Goal: Check status: Check status

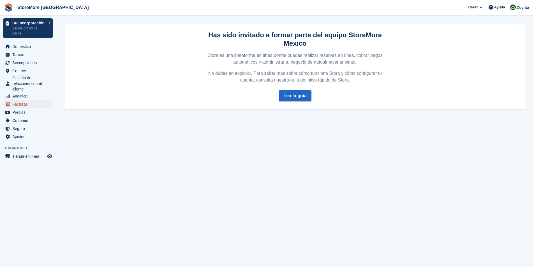
click at [21, 105] on span "Facturas" at bounding box center [29, 104] width 34 height 8
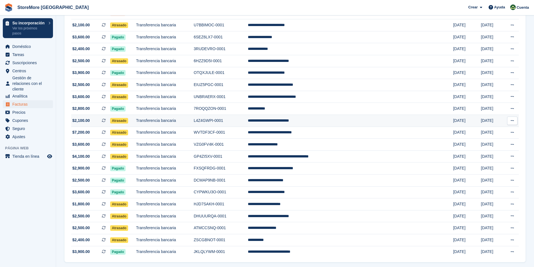
scroll to position [77, 0]
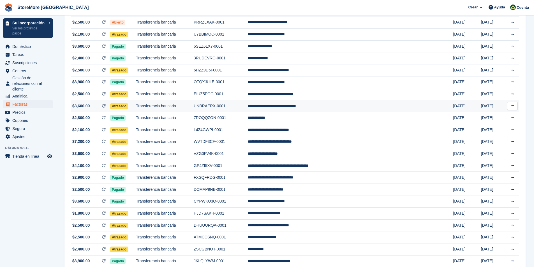
click at [128, 107] on span "Atrasado" at bounding box center [119, 106] width 18 height 6
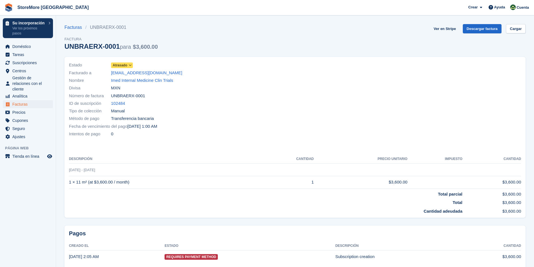
click at [119, 66] on span "Atrasado" at bounding box center [120, 65] width 15 height 5
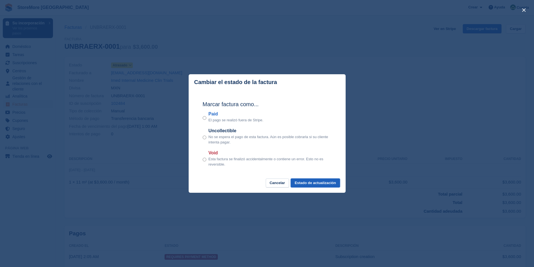
click at [326, 184] on button "Estado de actualización" at bounding box center [315, 183] width 49 height 9
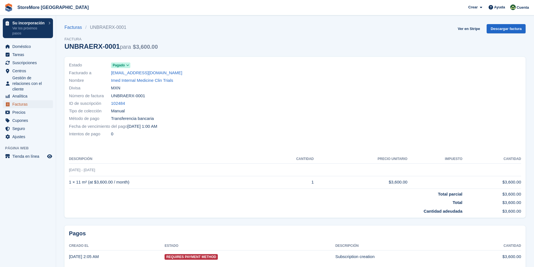
click at [21, 103] on span "Facturas" at bounding box center [29, 104] width 34 height 8
